Goal: Information Seeking & Learning: Learn about a topic

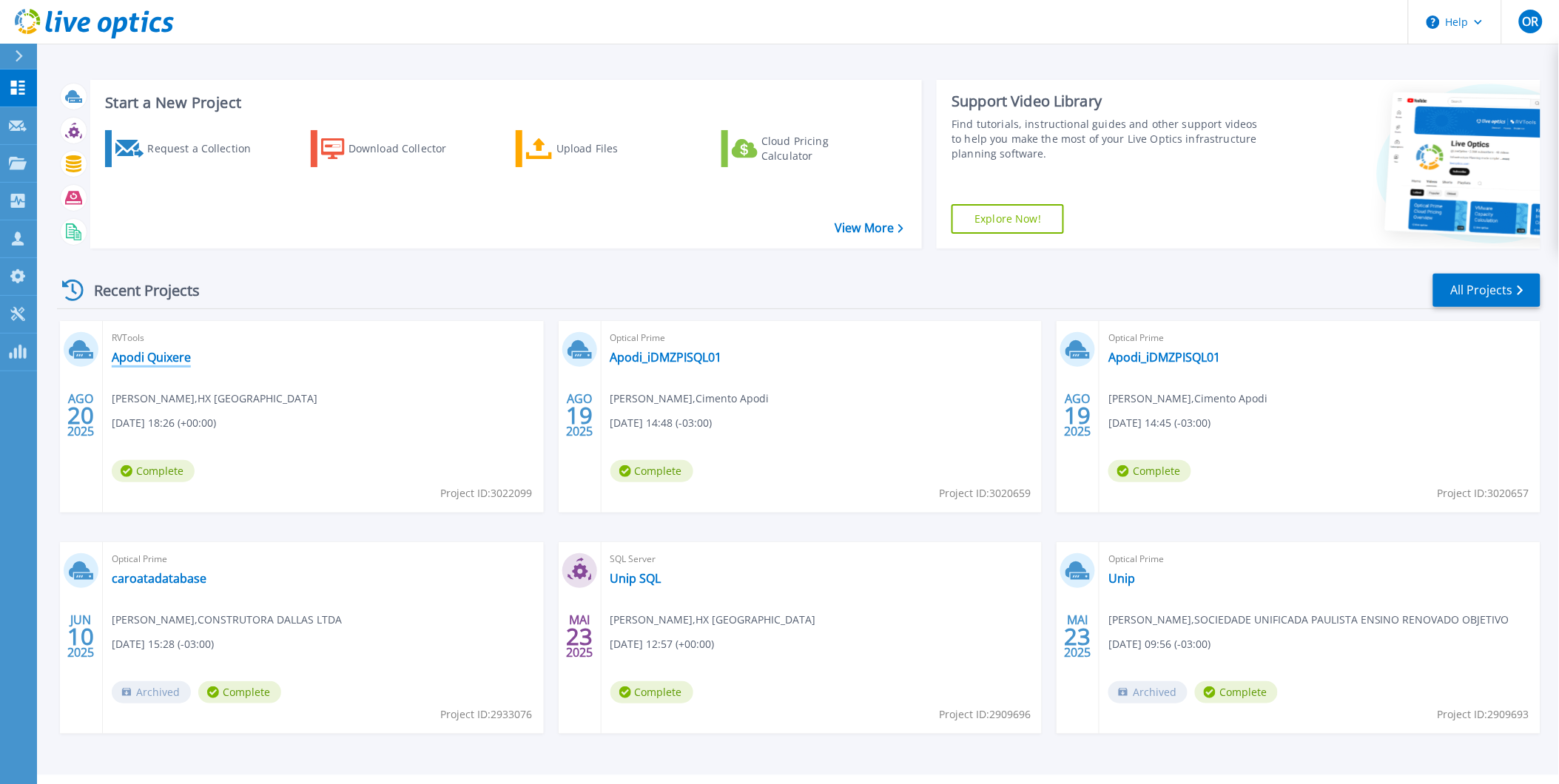
click at [175, 359] on link "Apodi Quixere" at bounding box center [151, 358] width 80 height 15
click at [167, 580] on link "caroatadatabase" at bounding box center [159, 578] width 95 height 15
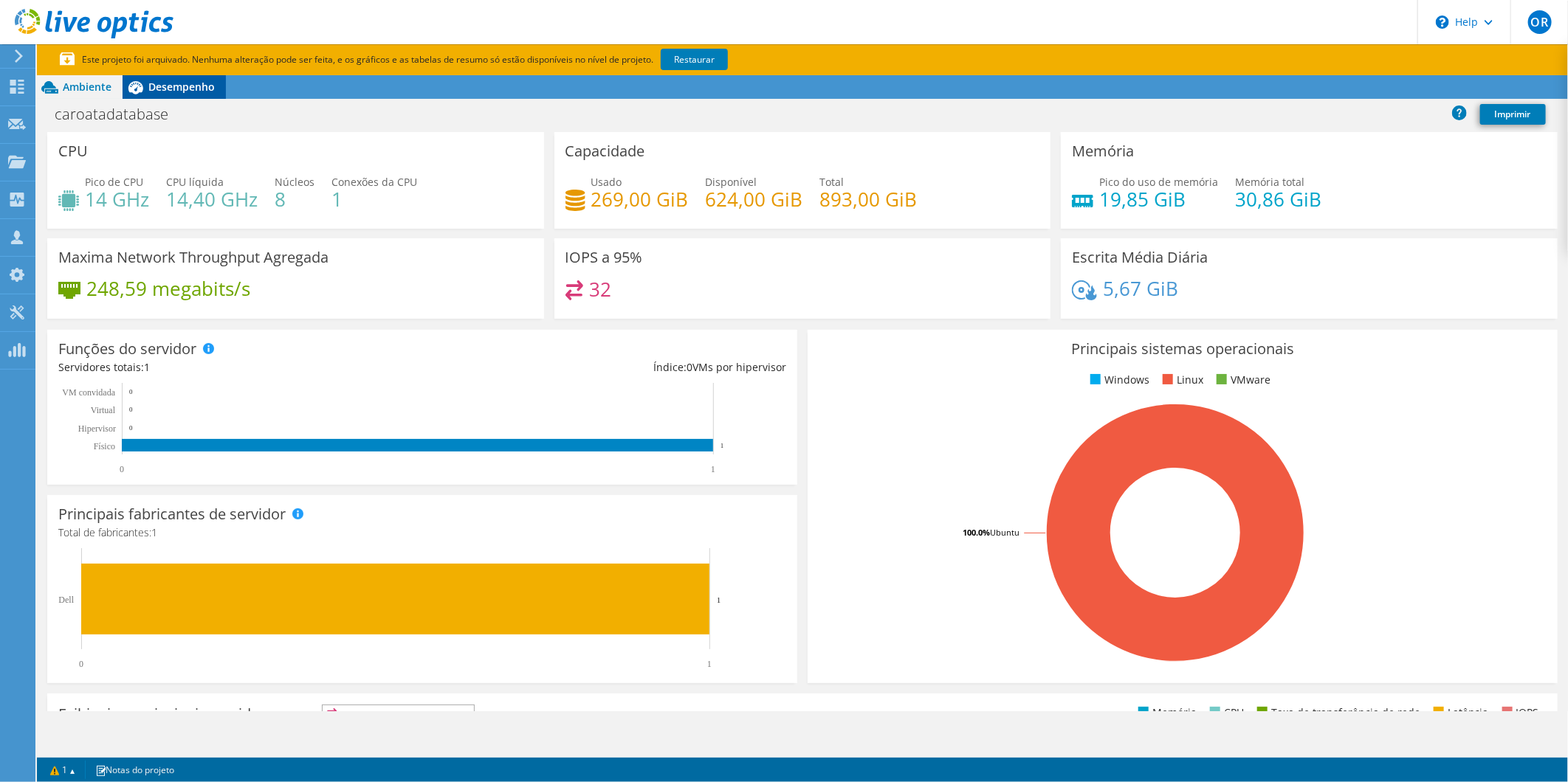
click at [174, 95] on div "Desempenho" at bounding box center [173, 88] width 103 height 24
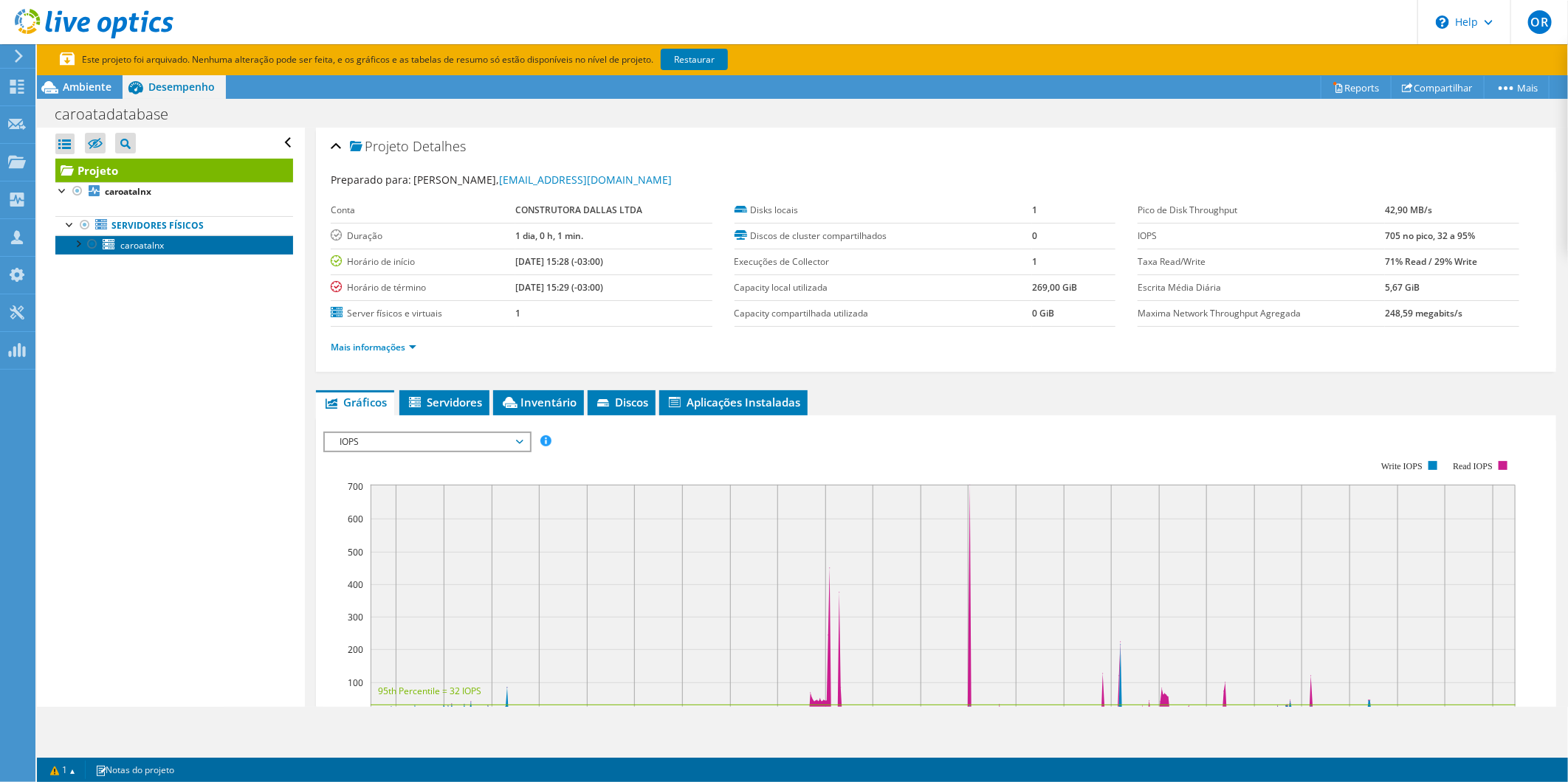
click at [178, 249] on link "caroatalnx" at bounding box center [174, 245] width 237 height 19
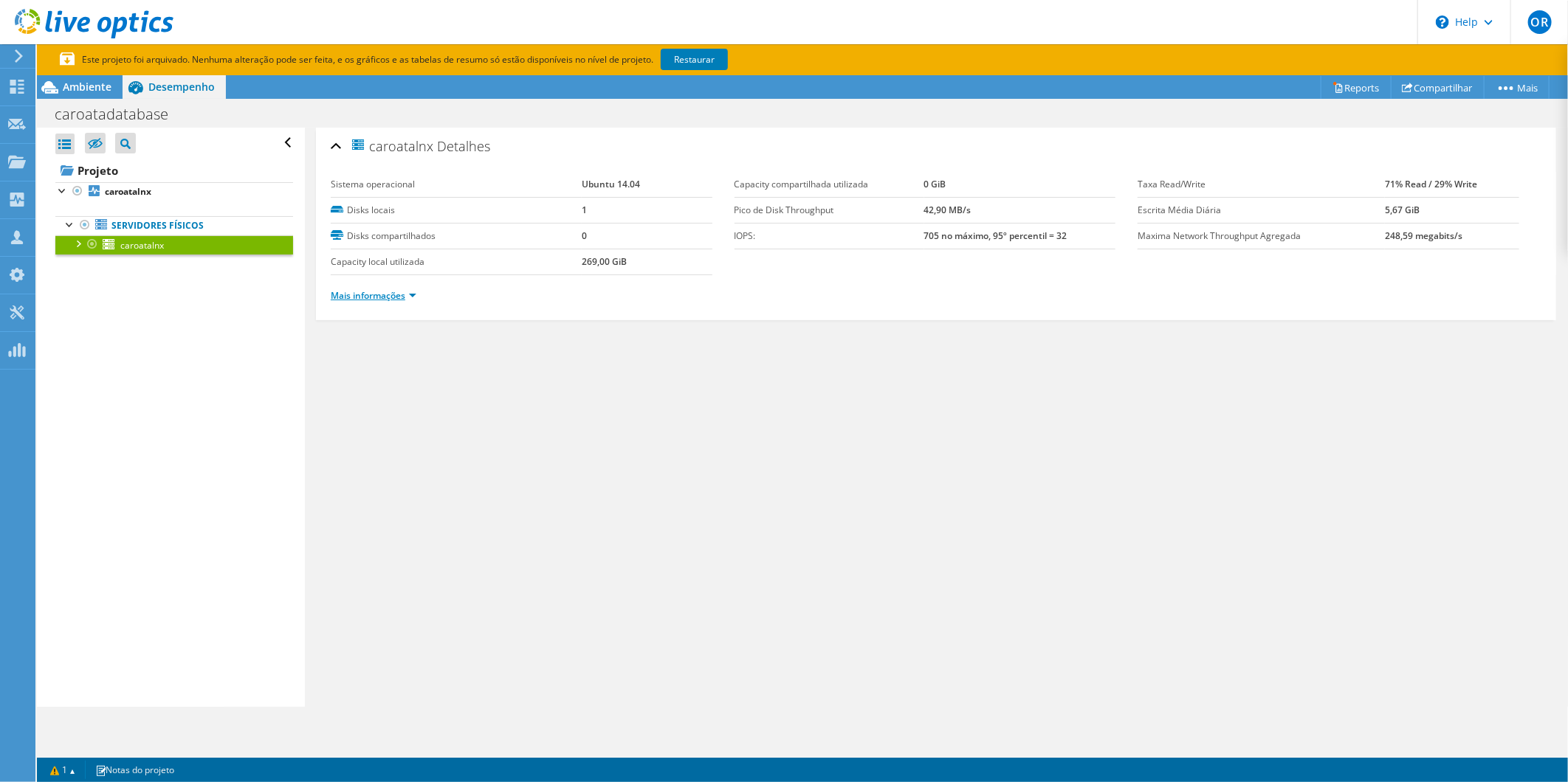
click at [407, 300] on link "Mais informações" at bounding box center [373, 296] width 86 height 13
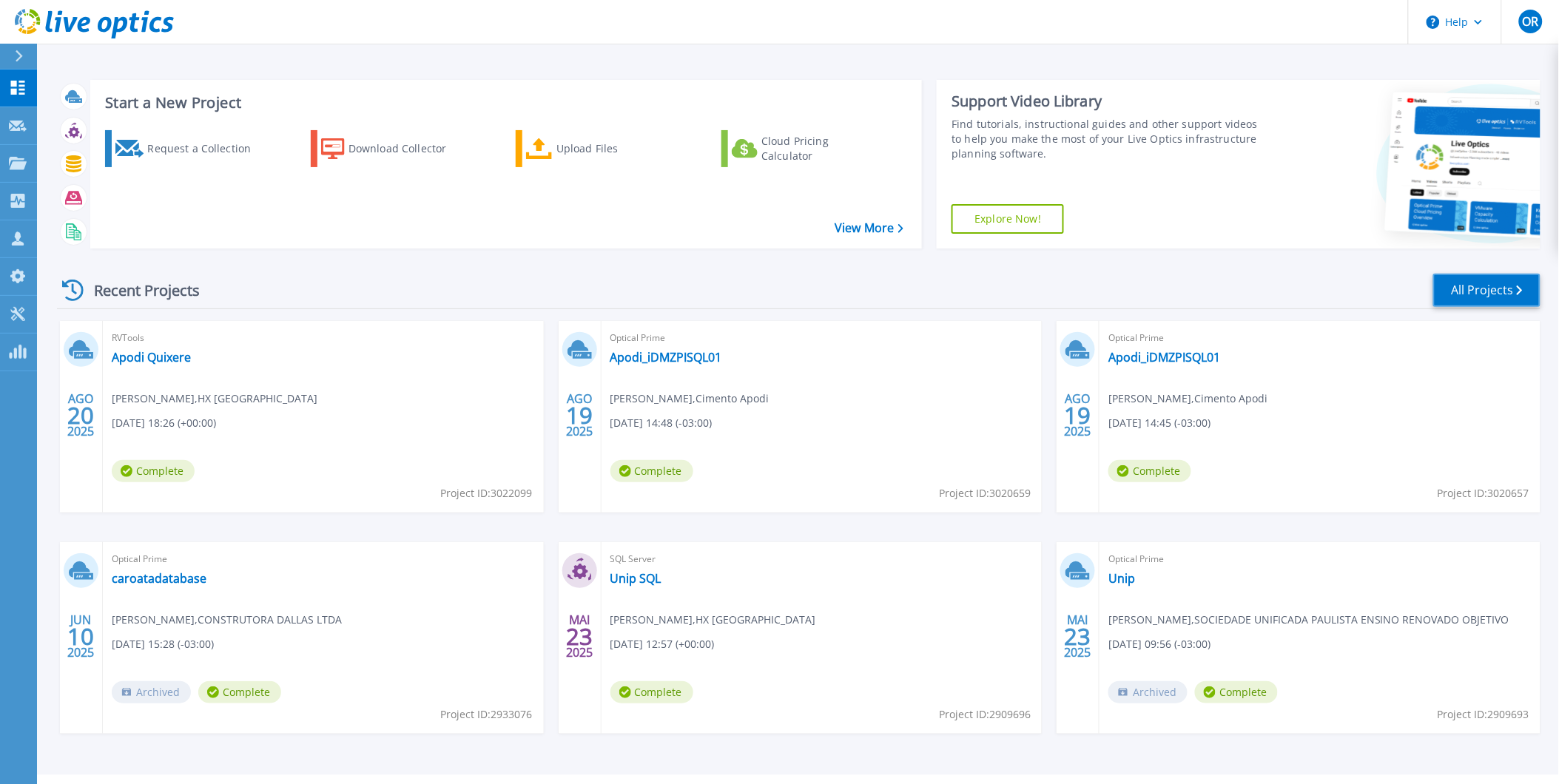
click at [1490, 299] on link "All Projects" at bounding box center [1487, 290] width 107 height 33
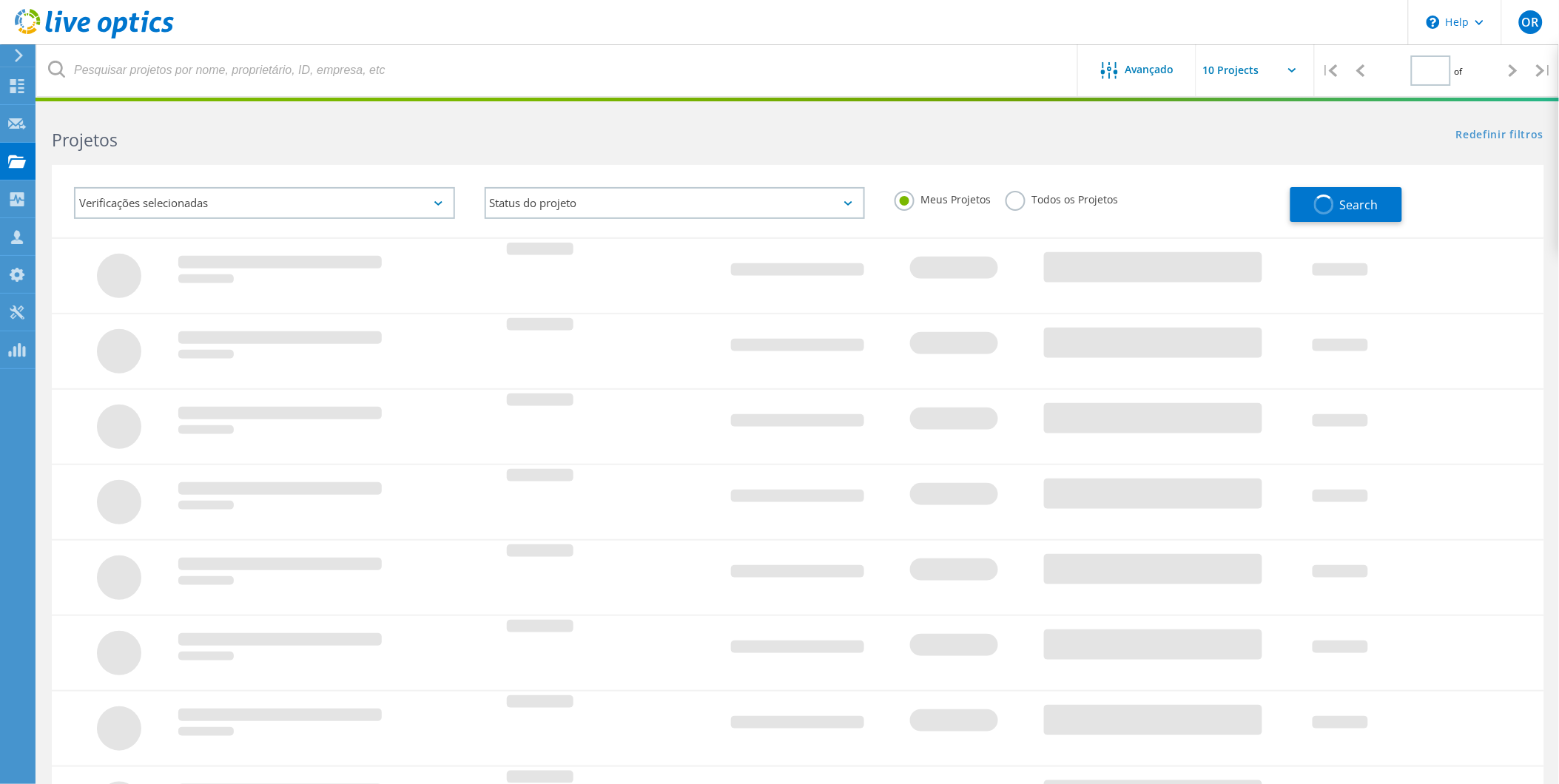
type input "1"
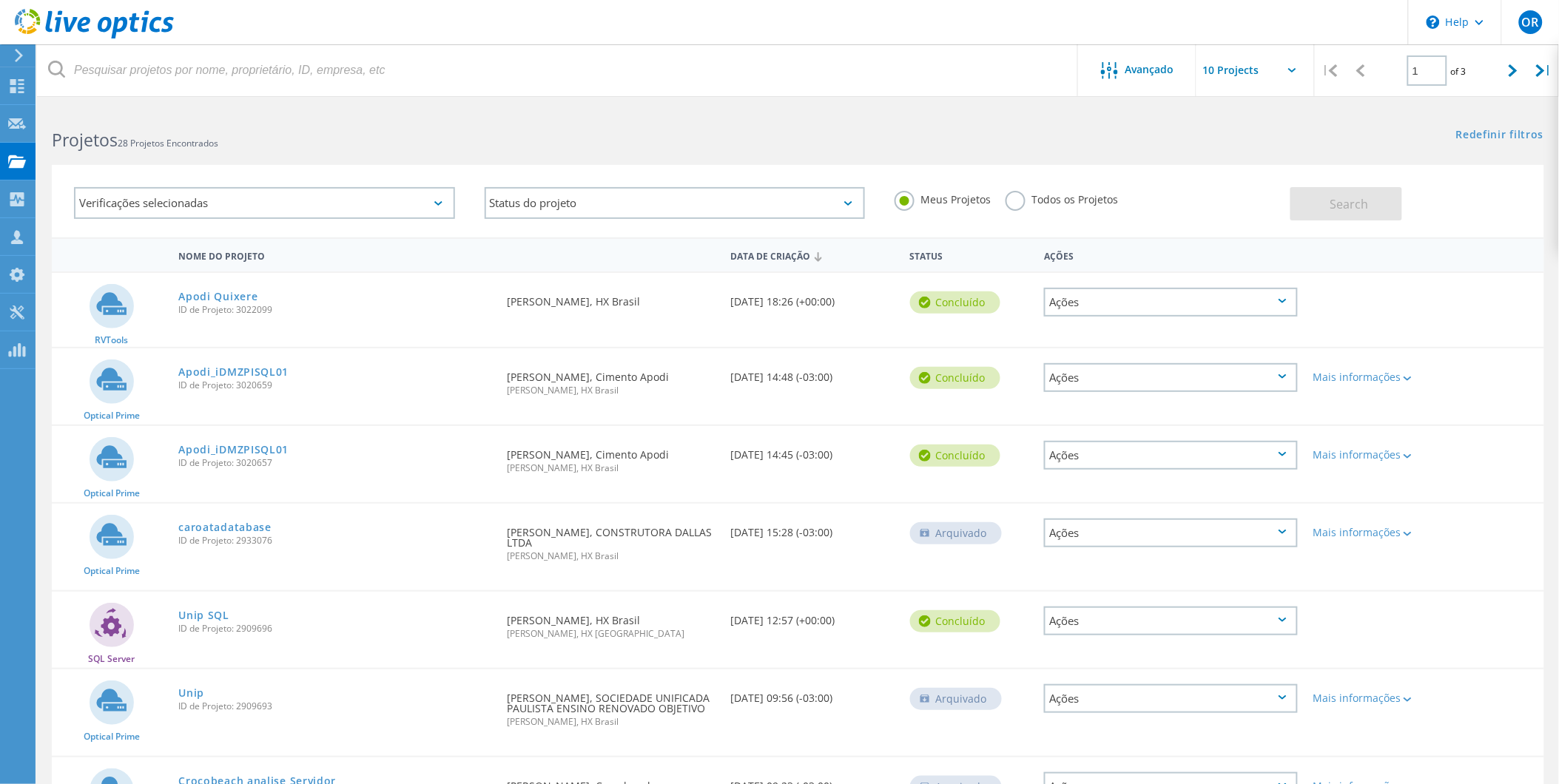
click at [1023, 209] on div "Todos os Projetos" at bounding box center [1061, 201] width 113 height 21
click at [1014, 199] on label "Todos os Projetos" at bounding box center [1061, 198] width 113 height 14
click at [0, 0] on input "Todos os Projetos" at bounding box center [0, 0] width 0 height 0
click at [1349, 205] on span "Search" at bounding box center [1349, 204] width 38 height 16
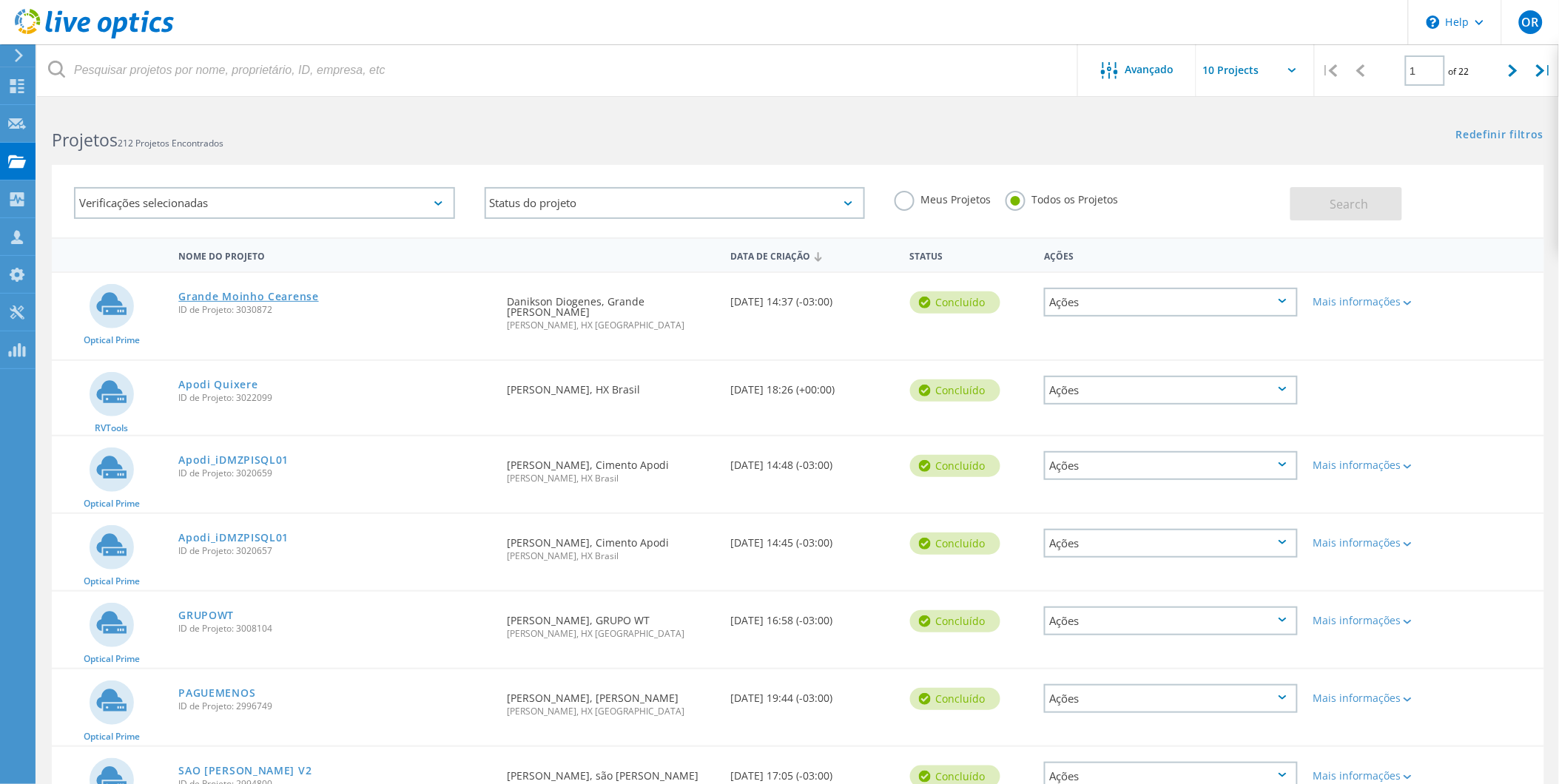
click at [262, 295] on link "Grande Moinho Cearense" at bounding box center [248, 296] width 140 height 10
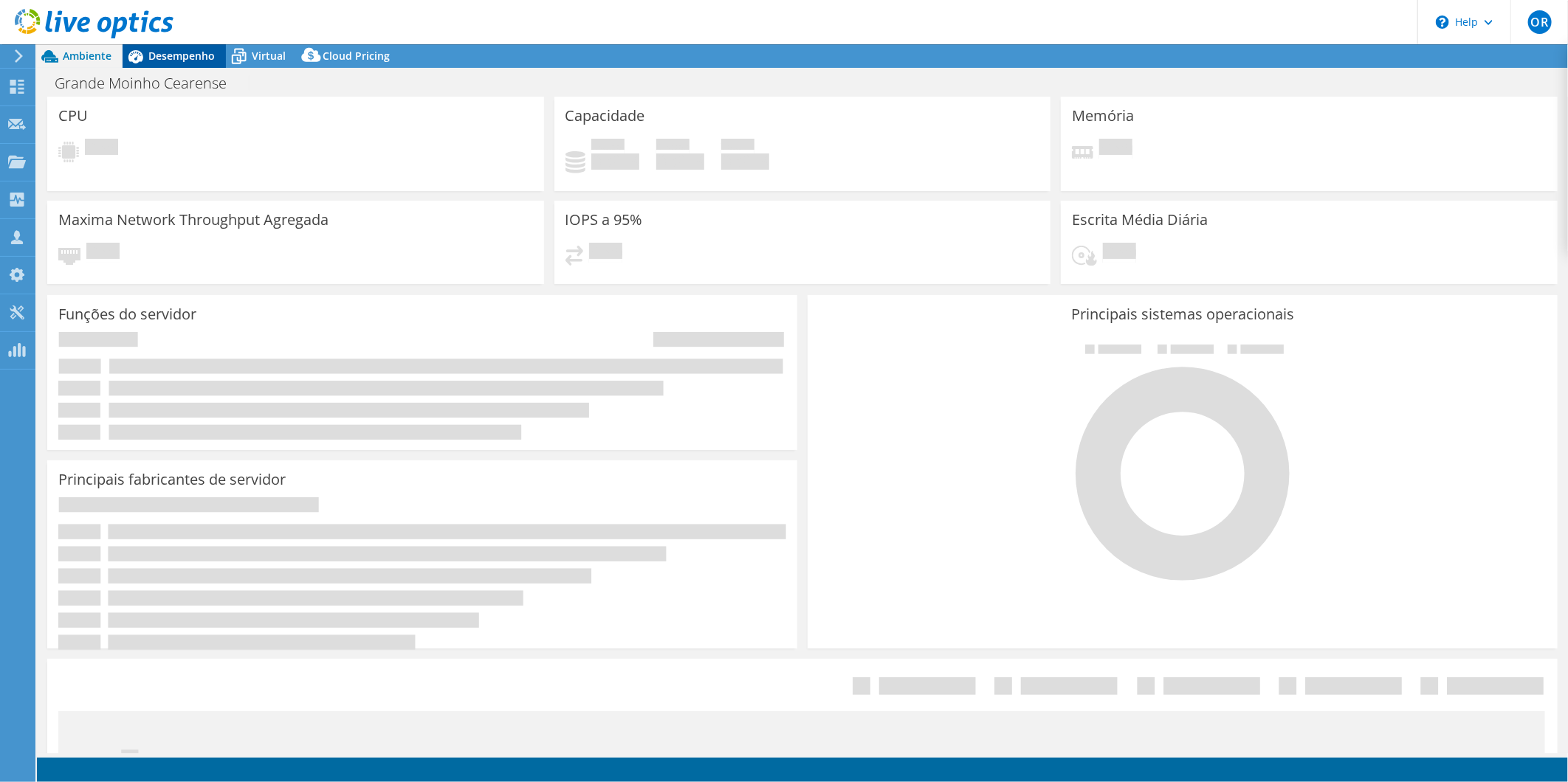
click at [177, 54] on span "Desempenho" at bounding box center [182, 55] width 67 height 14
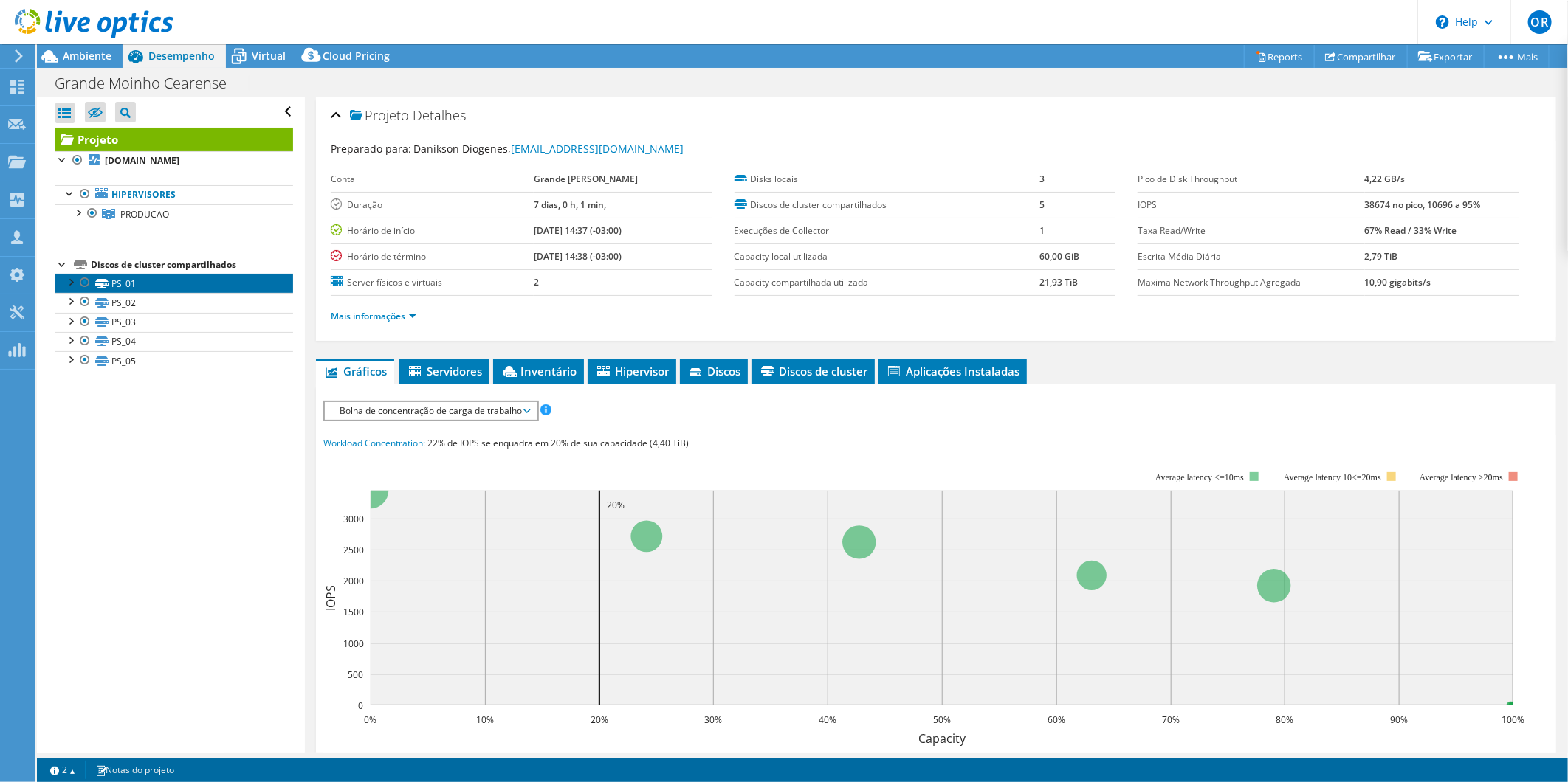
click at [145, 286] on link "PS_01" at bounding box center [174, 283] width 237 height 19
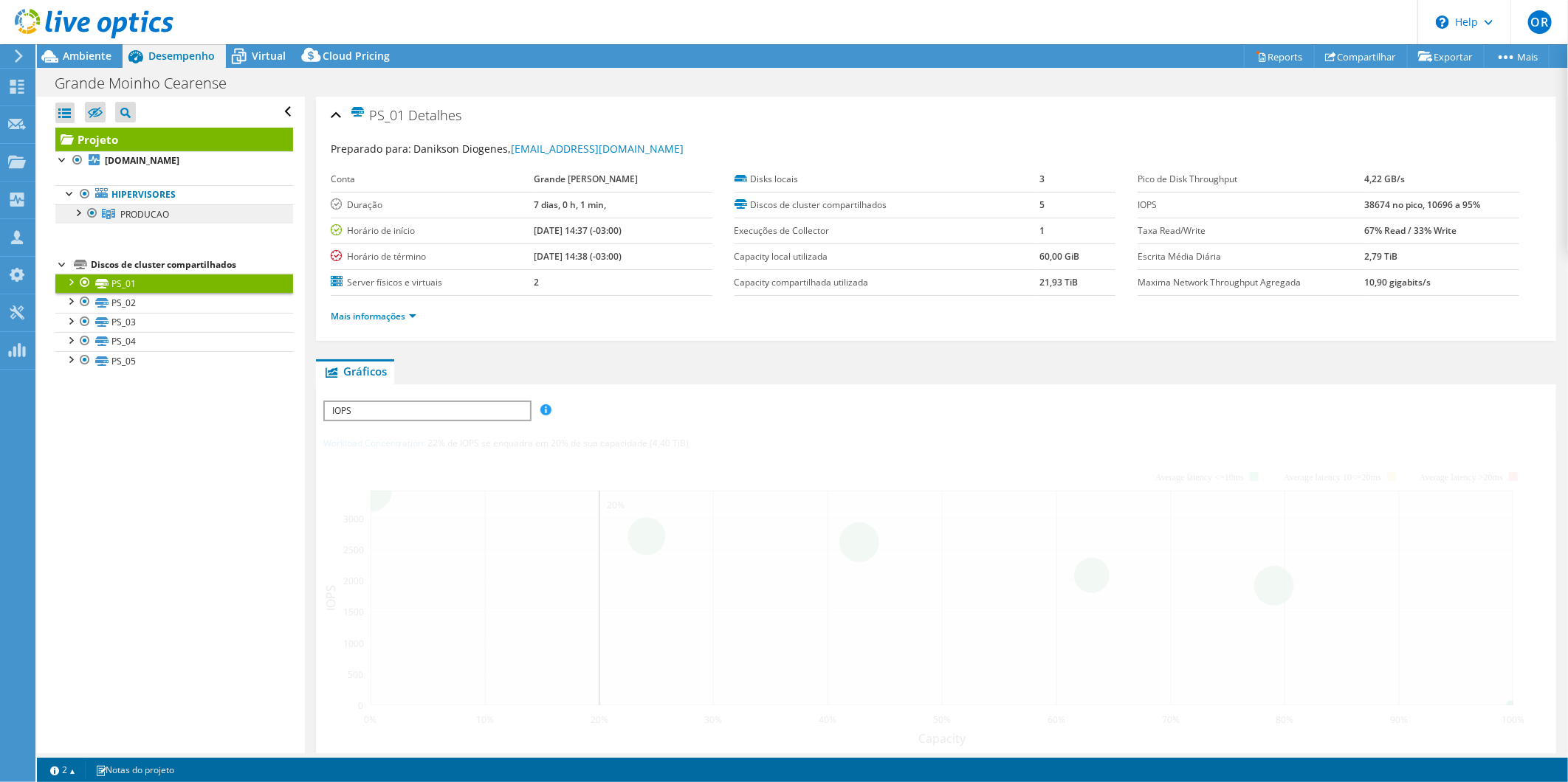
click at [151, 218] on span "PRODUCAO" at bounding box center [144, 214] width 48 height 13
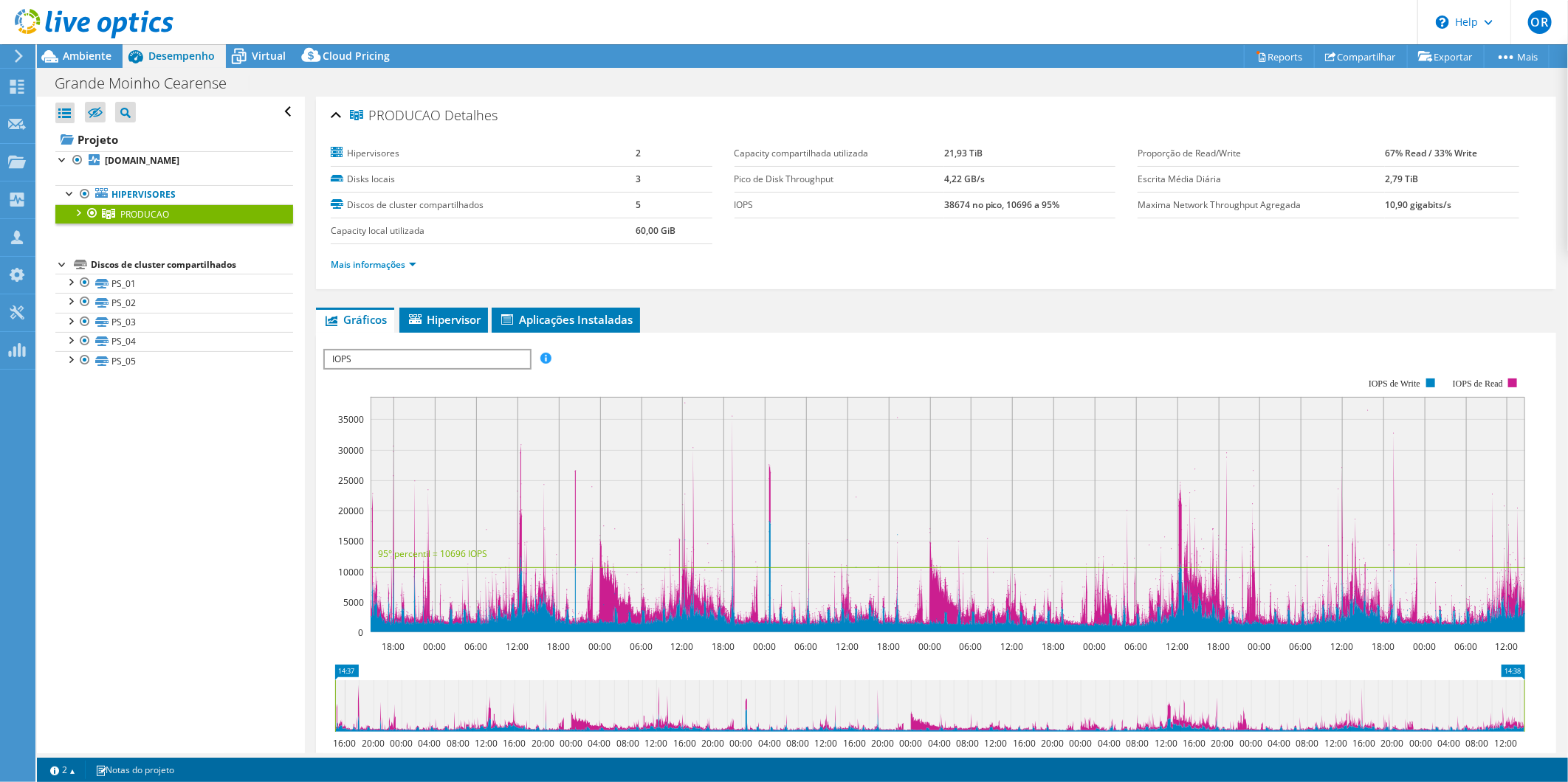
click at [78, 215] on div at bounding box center [78, 212] width 15 height 15
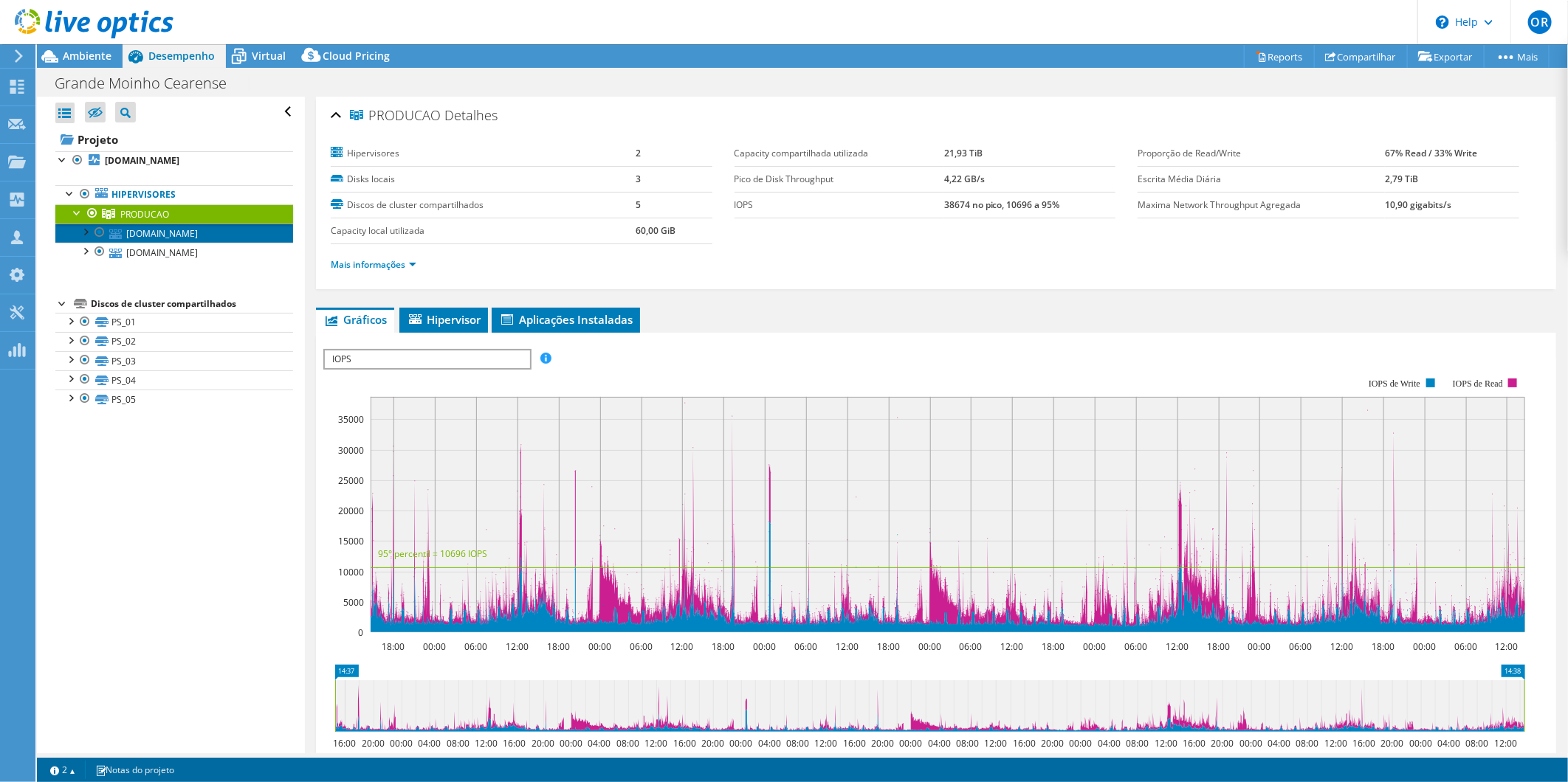
click at [172, 234] on link "[DOMAIN_NAME]" at bounding box center [174, 233] width 237 height 19
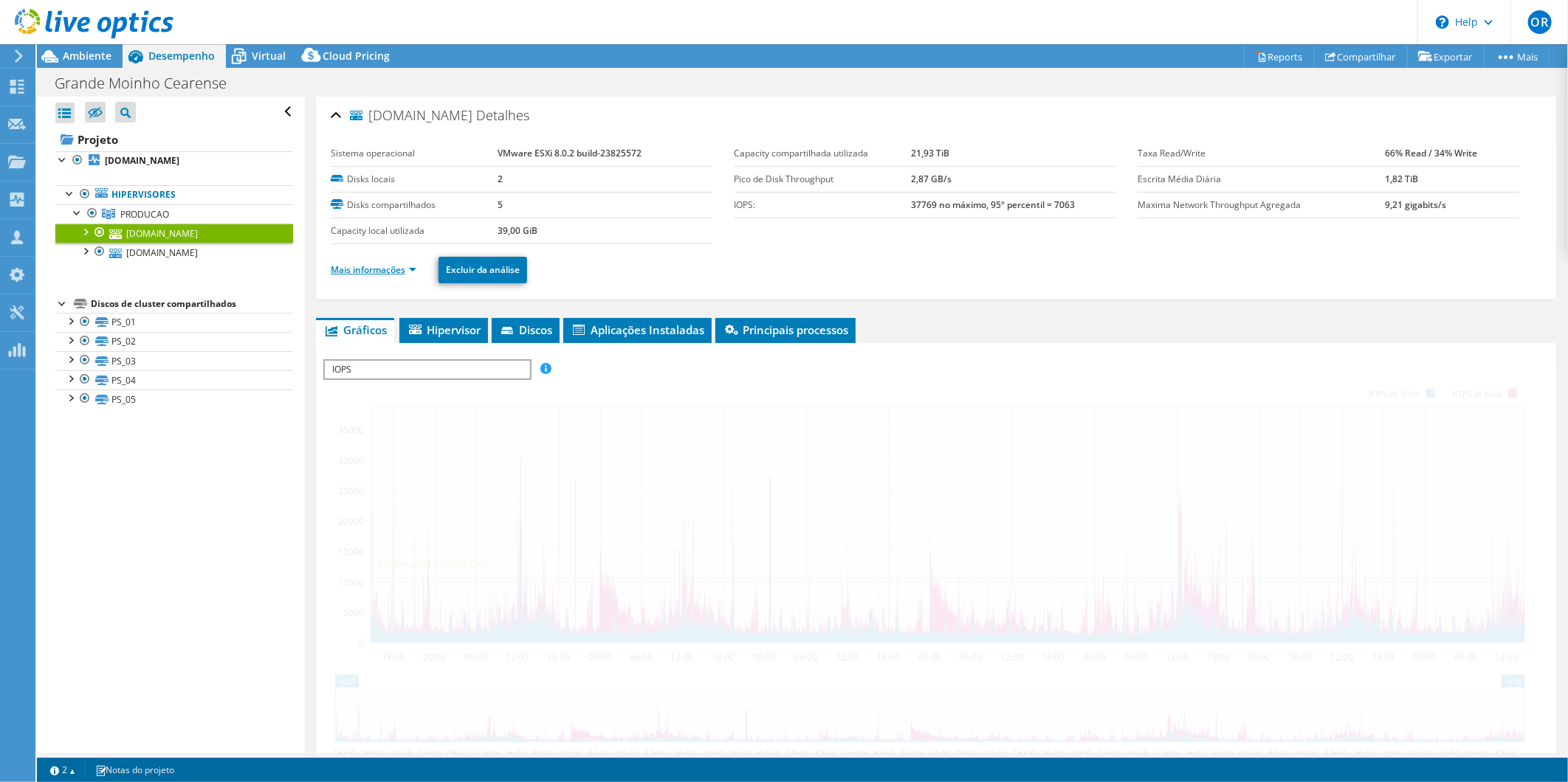
click at [388, 264] on link "Mais informações" at bounding box center [373, 270] width 86 height 13
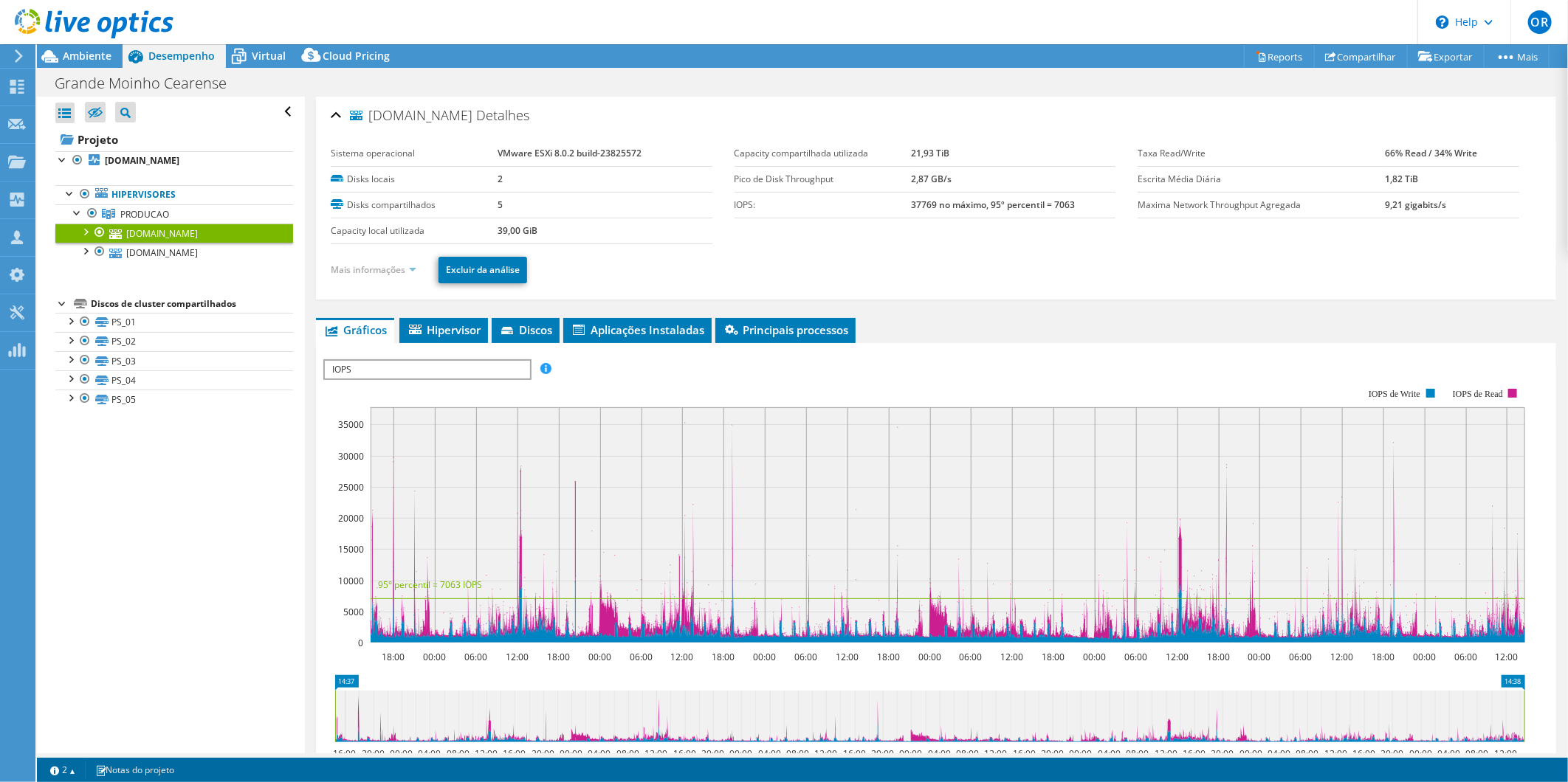
click at [388, 268] on link "Mais informações" at bounding box center [373, 270] width 86 height 13
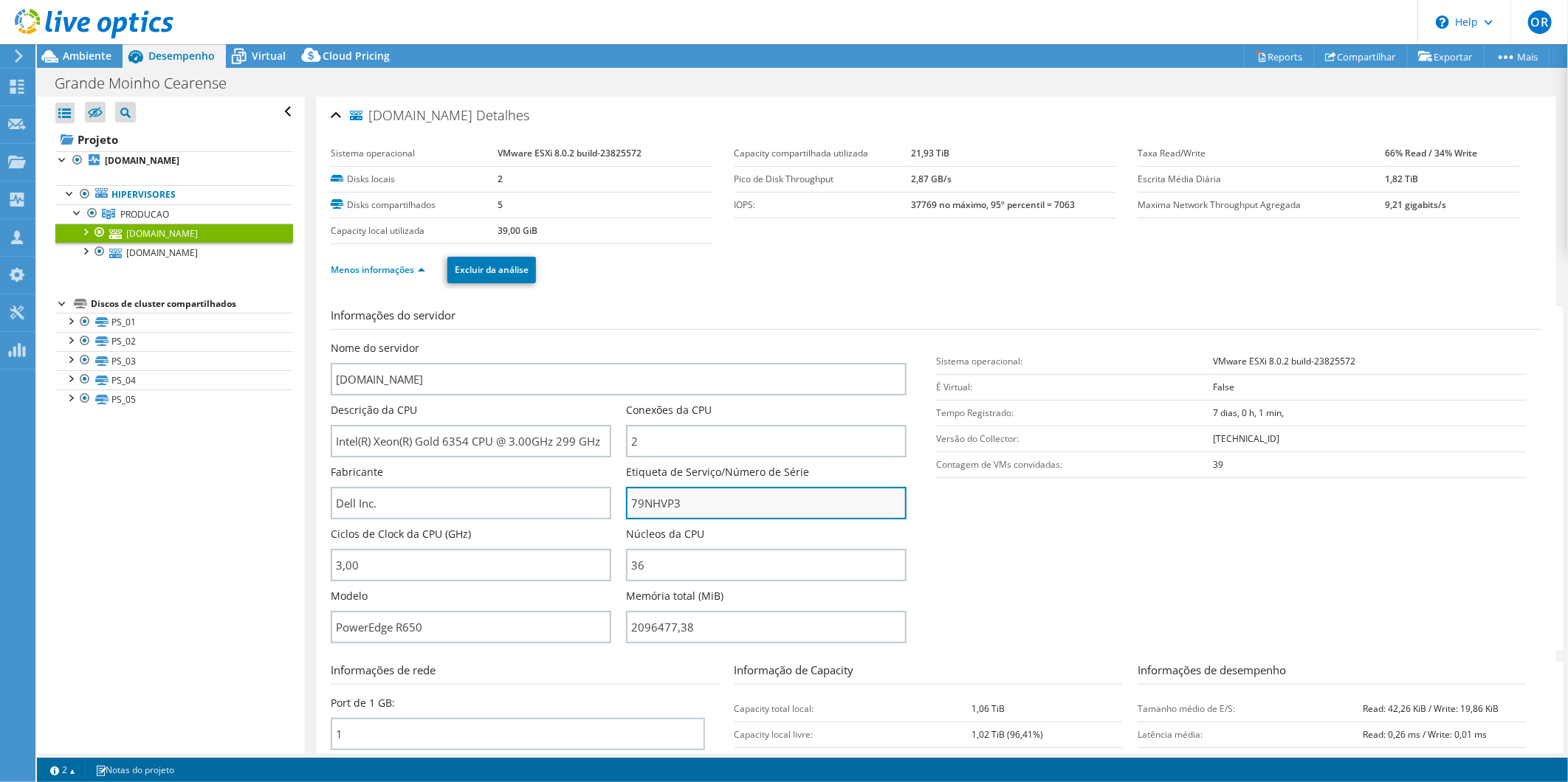
drag, startPoint x: 696, startPoint y: 500, endPoint x: 623, endPoint y: 496, distance: 73.1
click at [626, 496] on input "79NHVP3" at bounding box center [766, 504] width 280 height 33
